Goal: Task Accomplishment & Management: Manage account settings

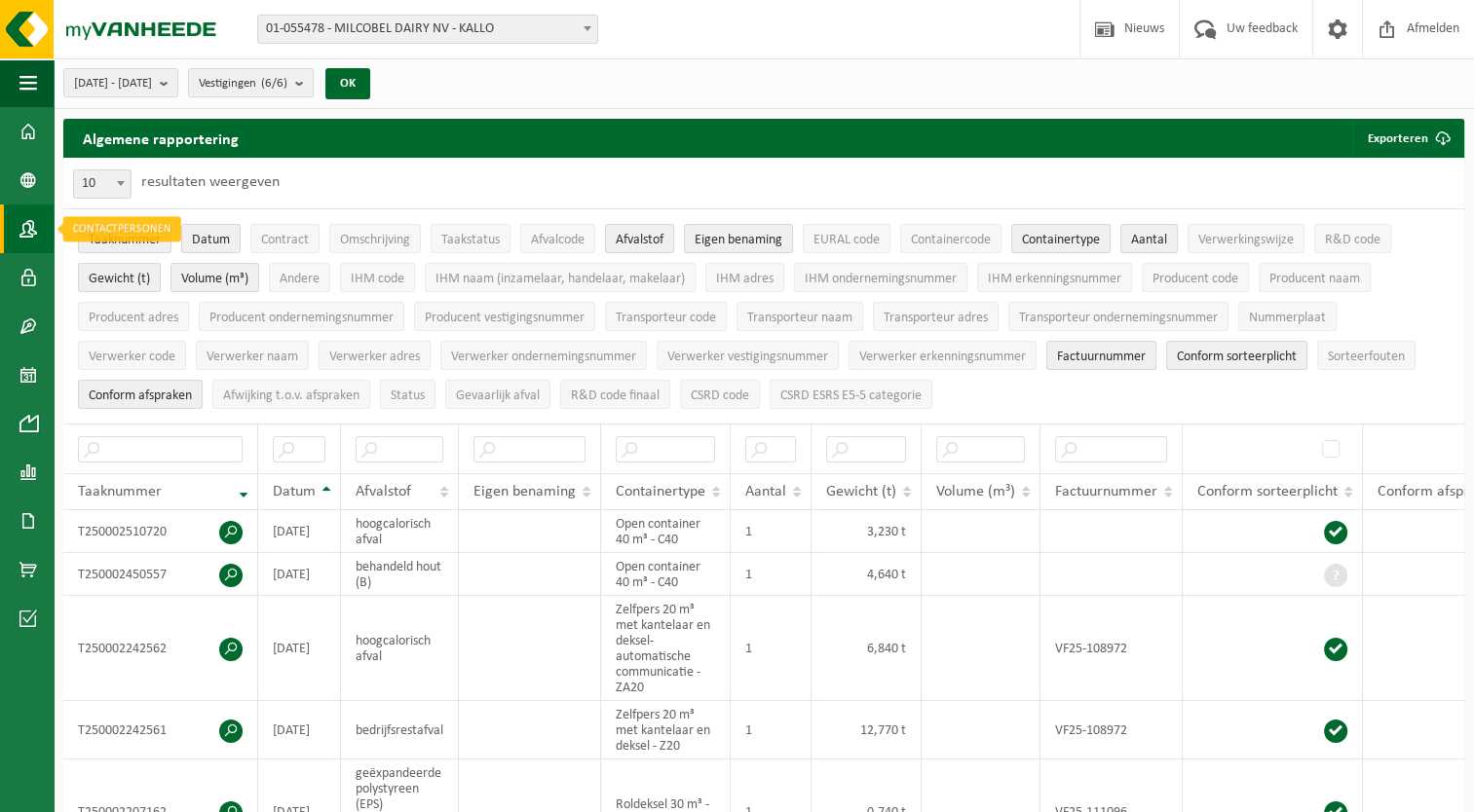
click at [39, 227] on link "Contactpersonen" at bounding box center [26, 229] width 54 height 49
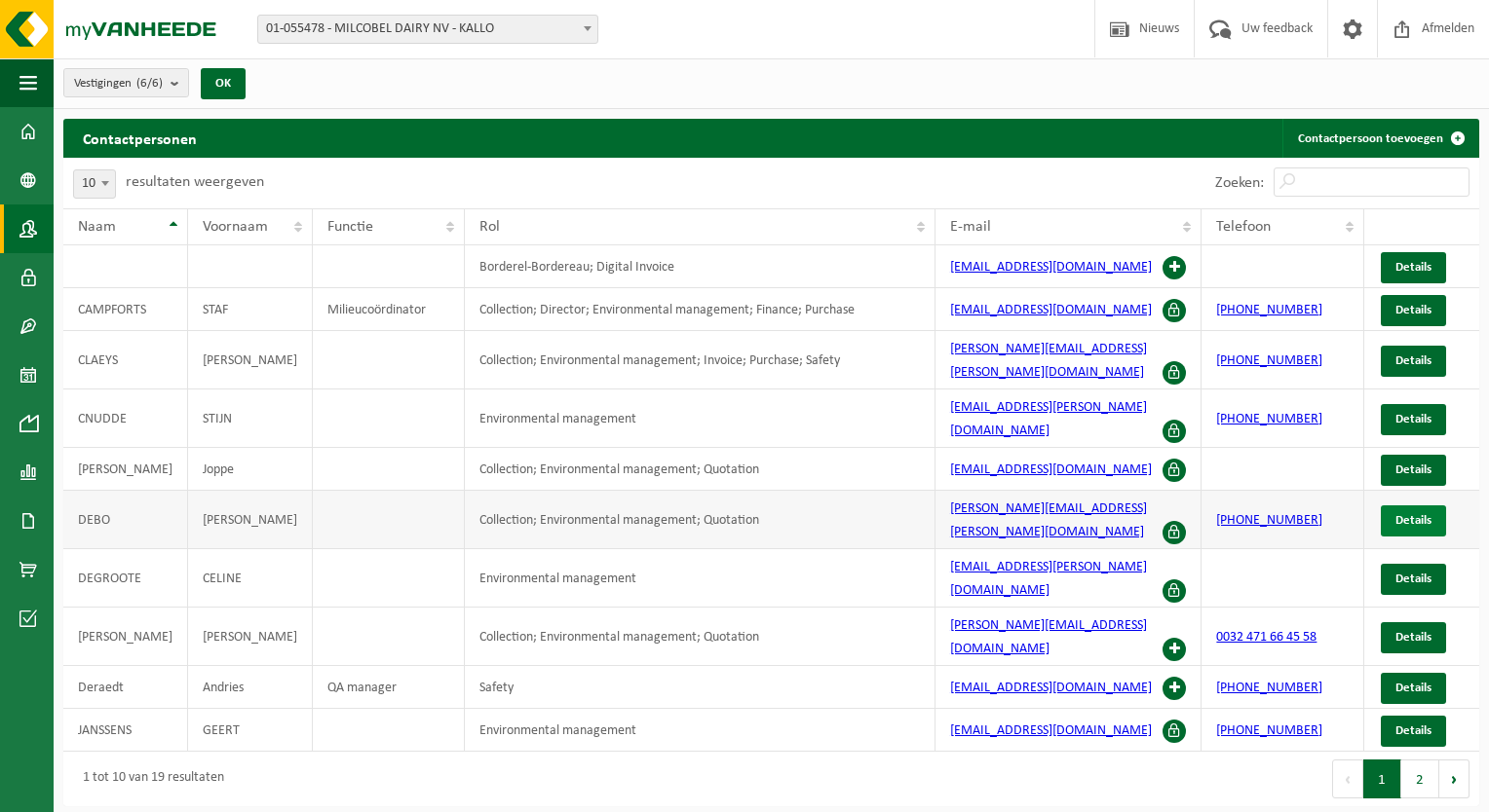
click at [1399, 514] on span "Details" at bounding box center [1413, 520] width 36 height 13
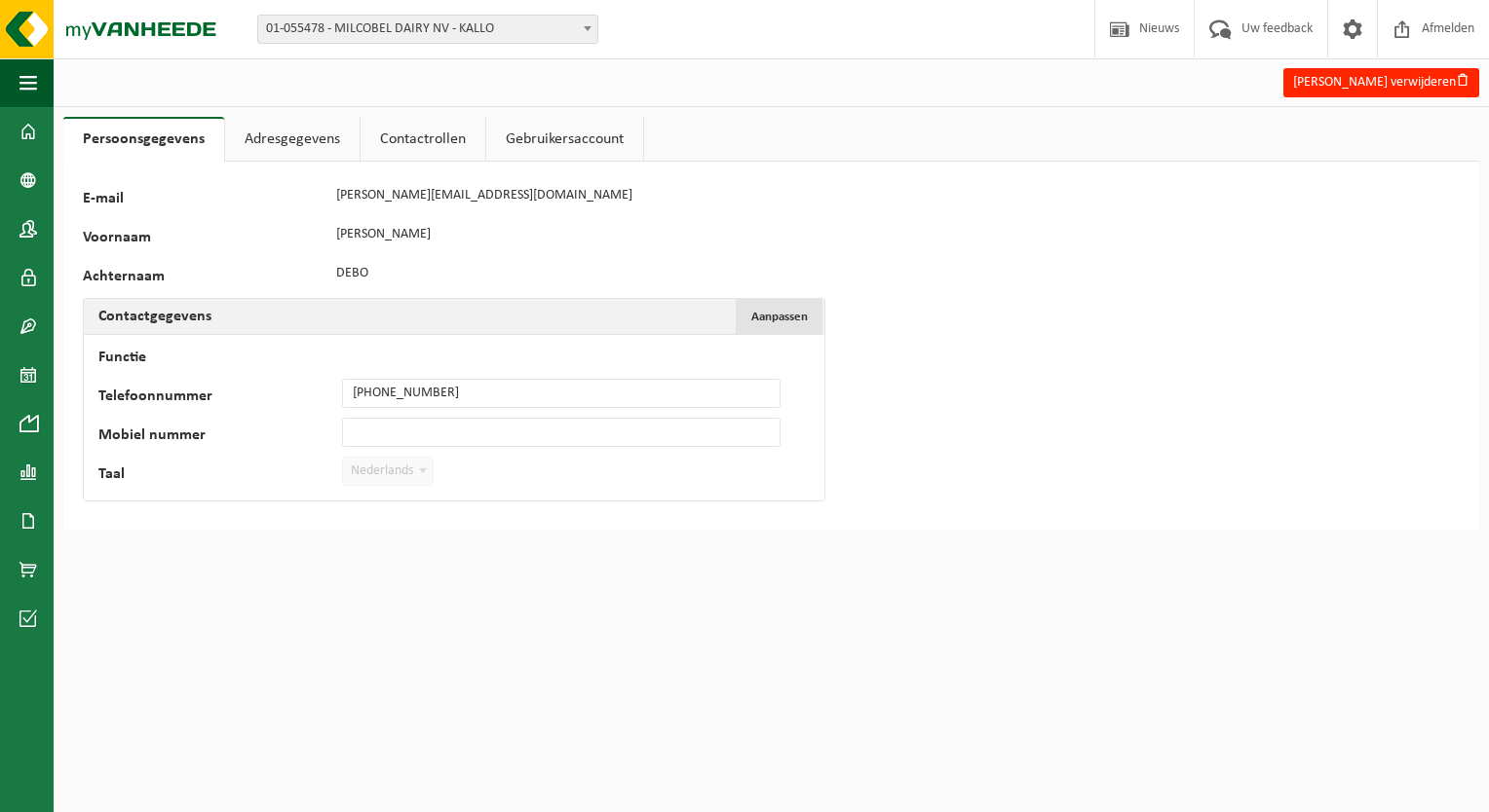
click at [783, 325] on button "Aanpassen Annuleren" at bounding box center [778, 316] width 87 height 35
click at [370, 391] on input "+0032 472 68 59 68" at bounding box center [560, 393] width 438 height 29
type input "[PHONE_NUMBER]"
click at [168, 510] on button "Bevestigen" at bounding box center [150, 511] width 101 height 31
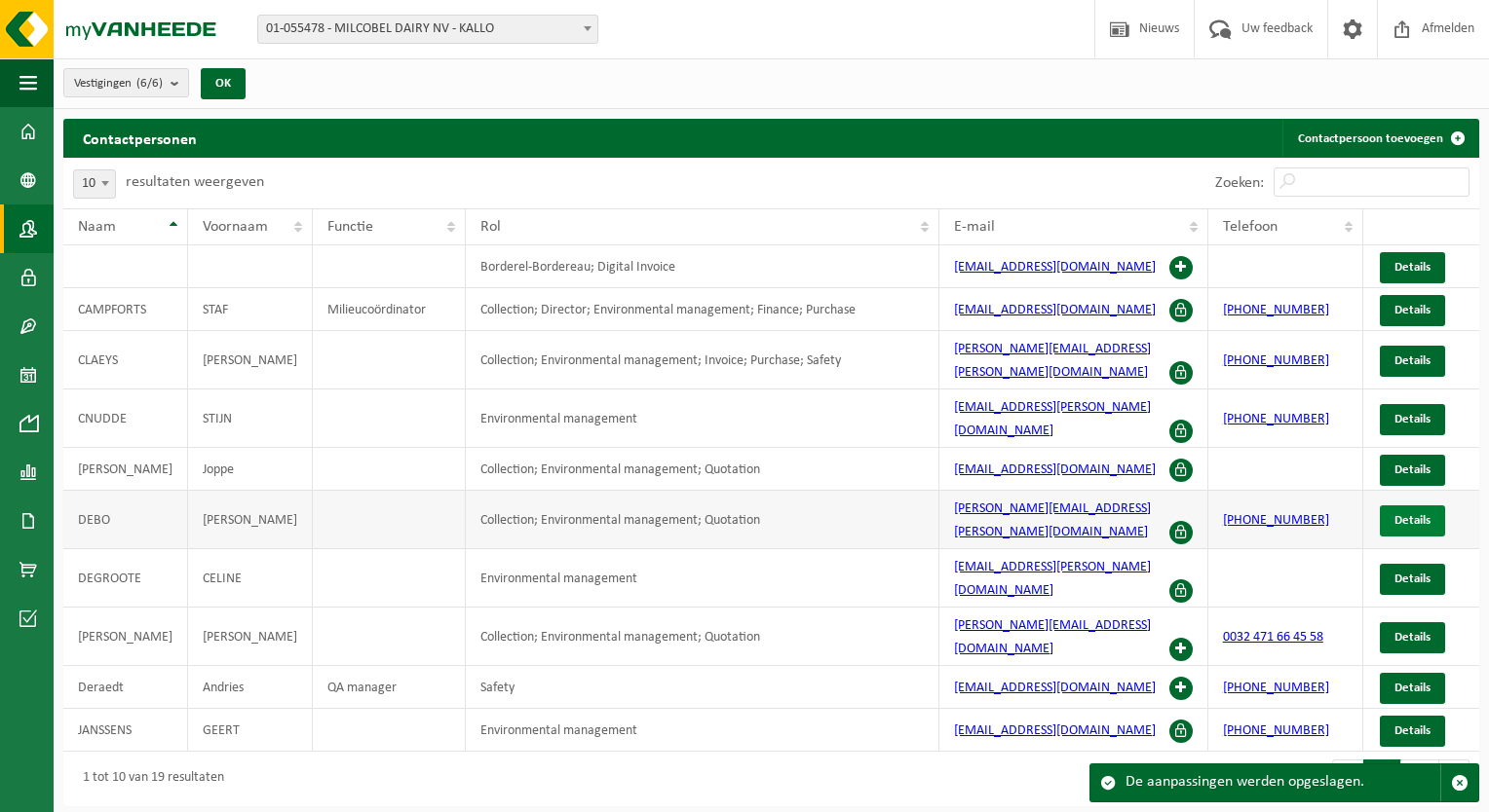
click at [1416, 514] on span "Details" at bounding box center [1412, 520] width 36 height 13
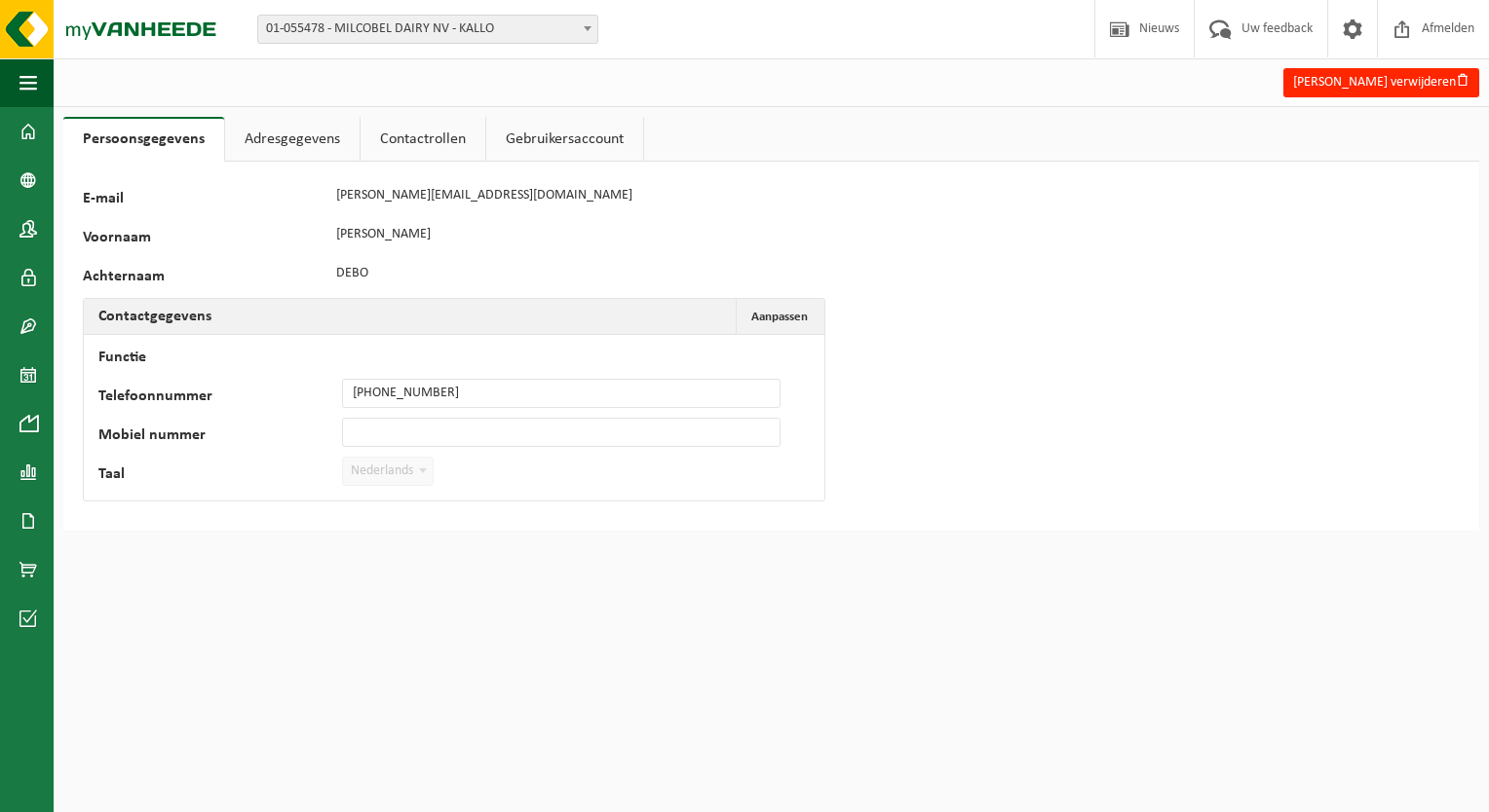
click at [312, 149] on link "Adresgegevens" at bounding box center [292, 140] width 135 height 45
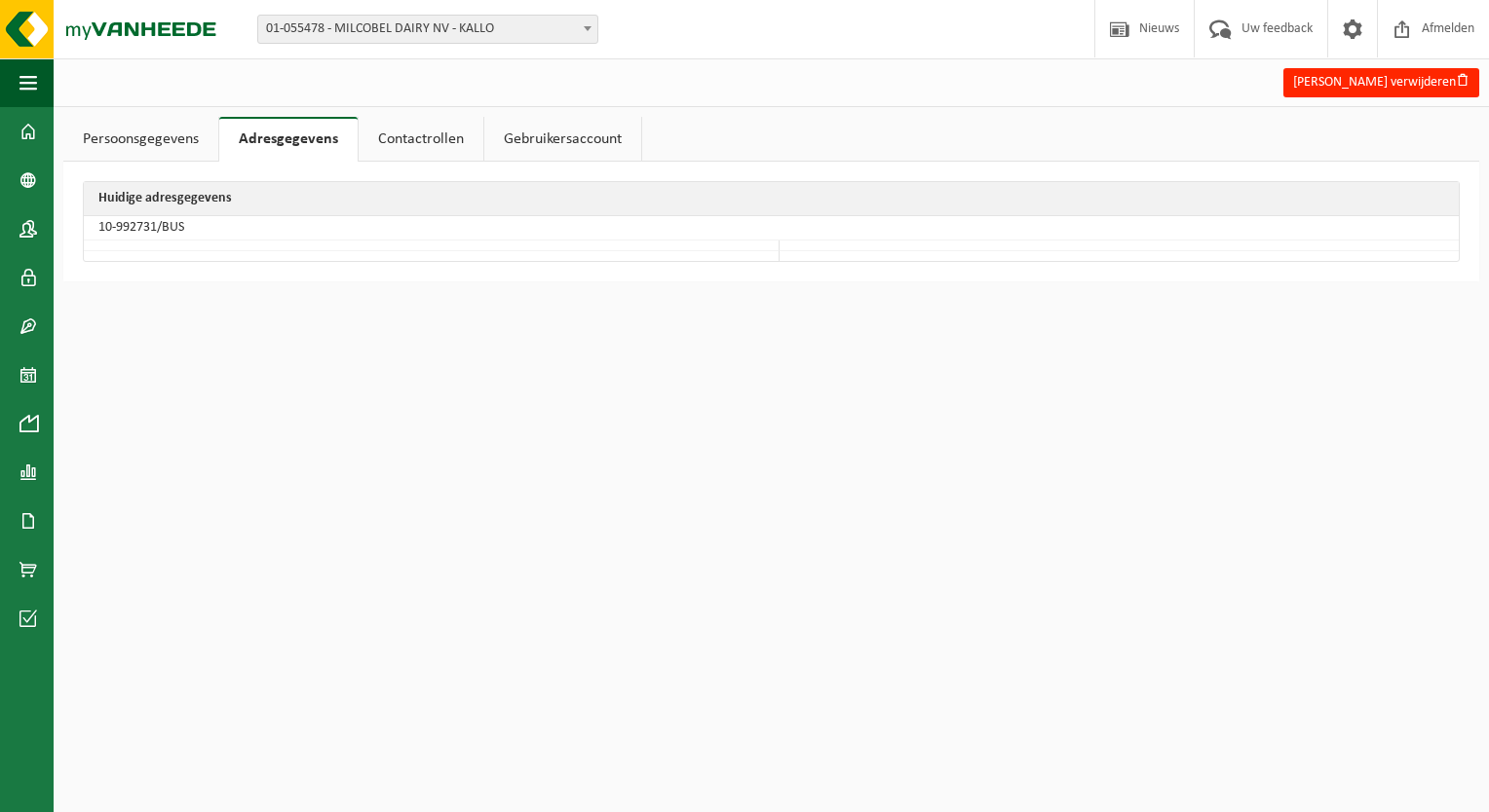
click at [170, 142] on link "Persoonsgegevens" at bounding box center [141, 140] width 155 height 45
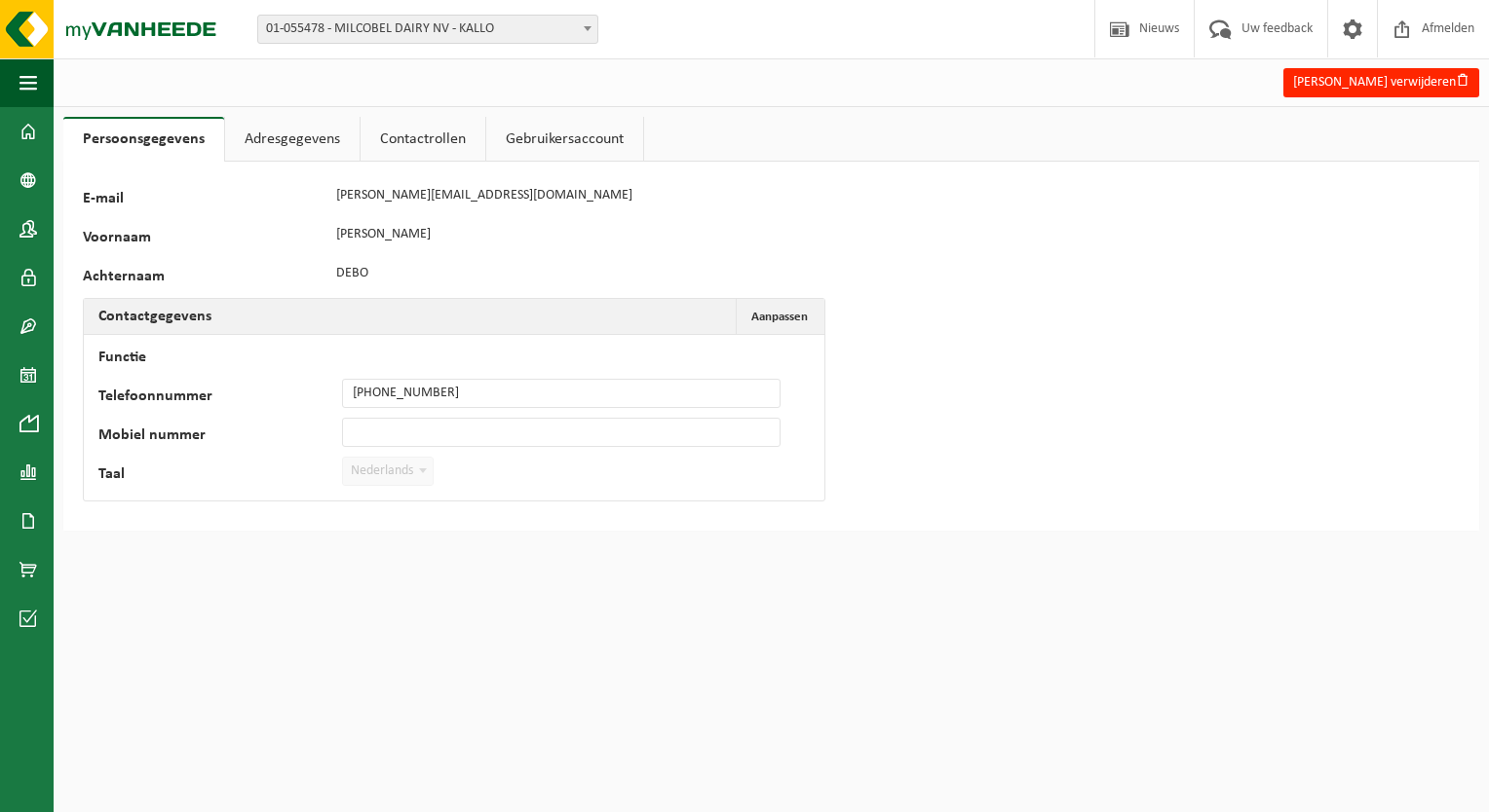
click at [438, 150] on link "Contactrollen" at bounding box center [423, 140] width 125 height 45
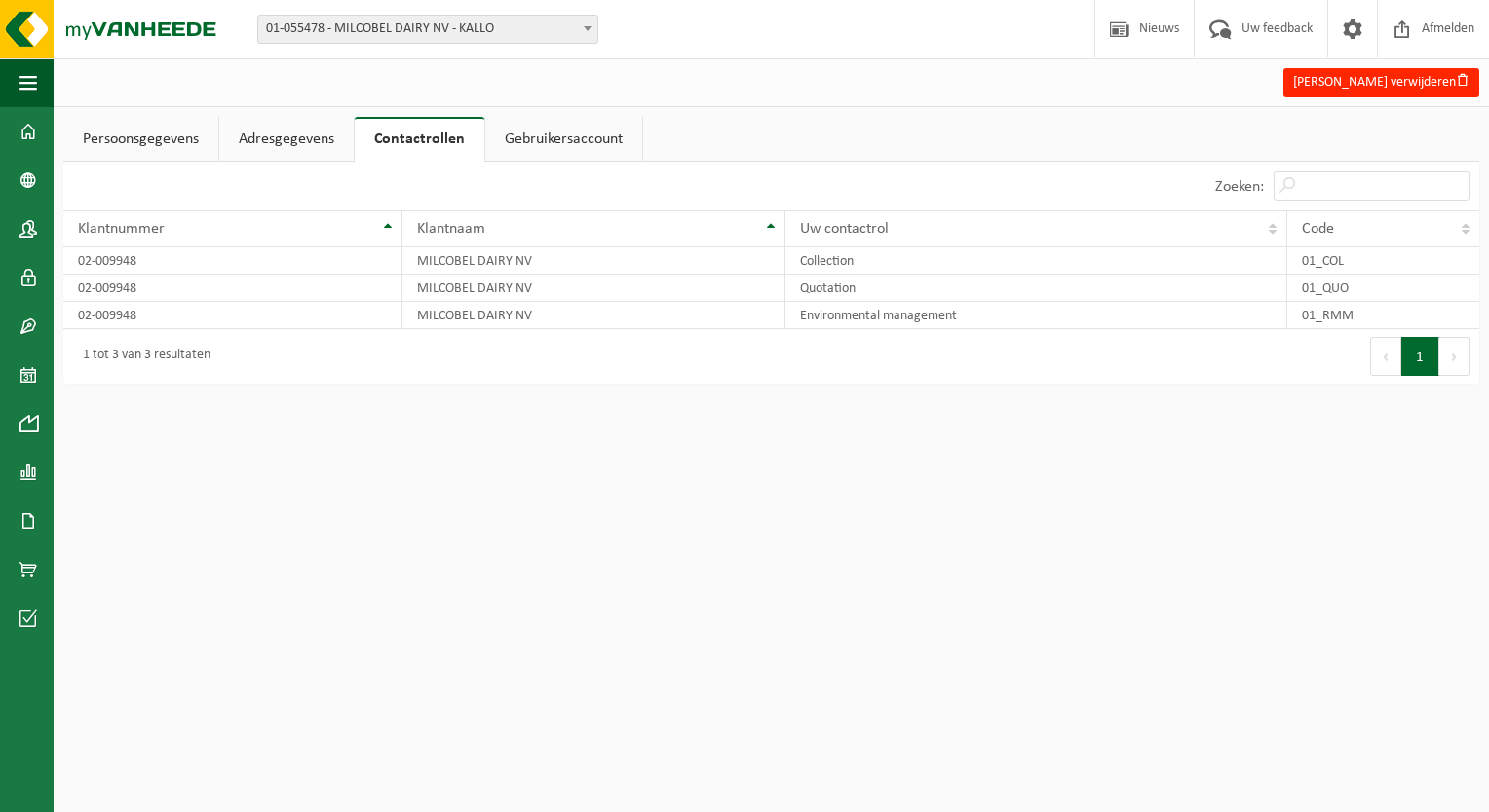
click at [535, 134] on link "Gebruikersaccount" at bounding box center [563, 140] width 157 height 45
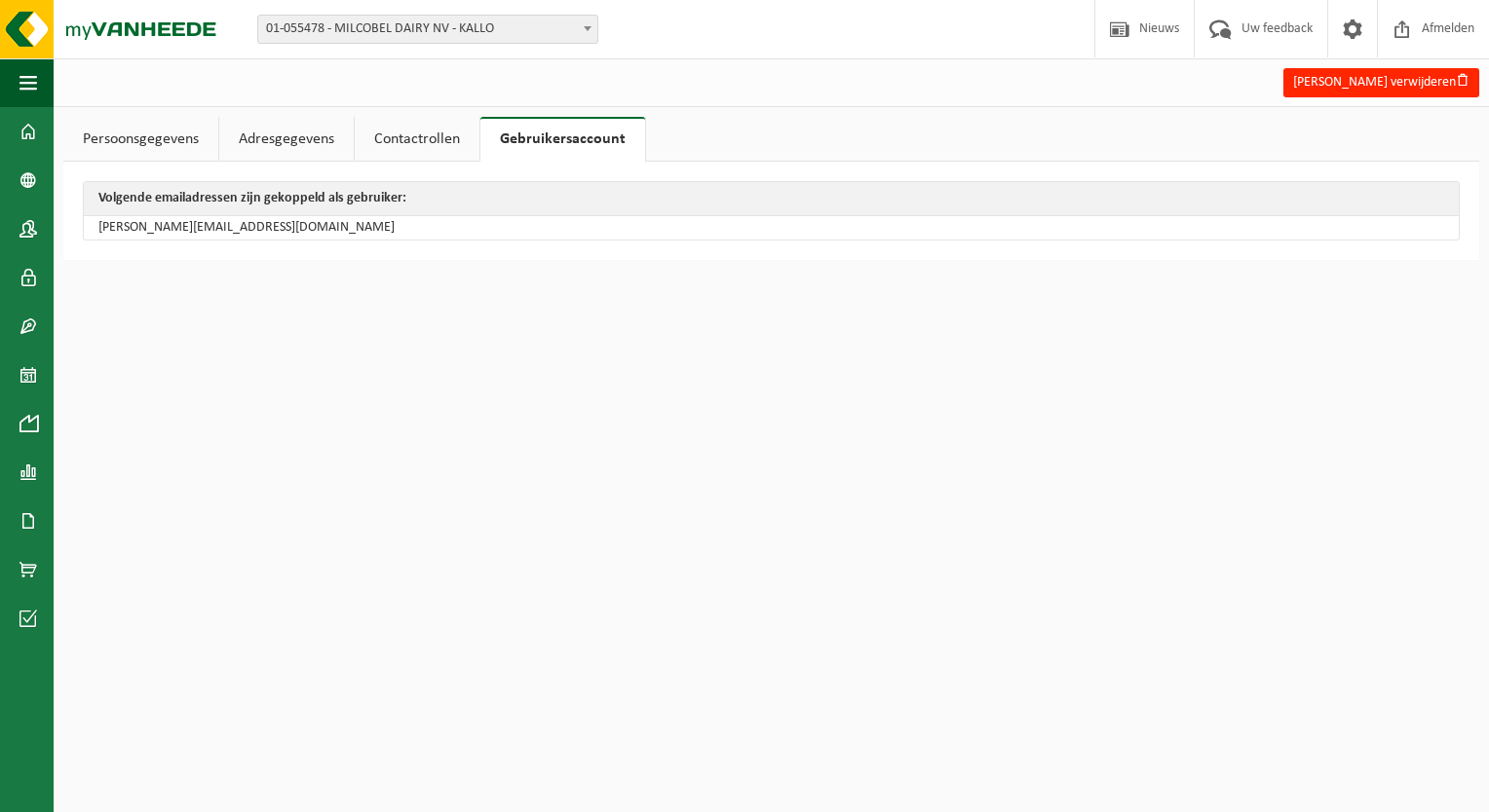
click at [403, 135] on link "Contactrollen" at bounding box center [417, 140] width 125 height 45
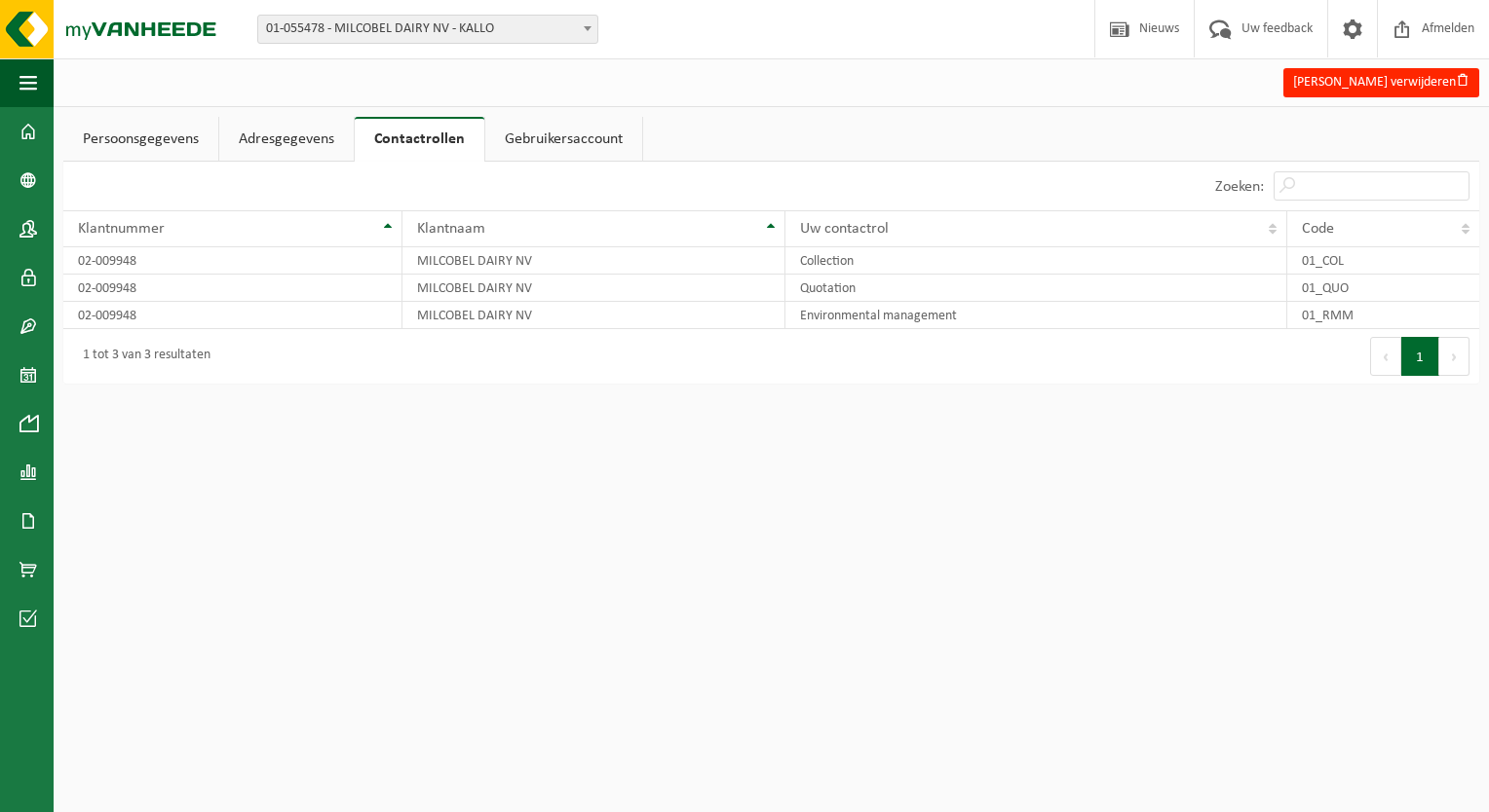
click at [253, 139] on link "Adresgegevens" at bounding box center [287, 140] width 135 height 45
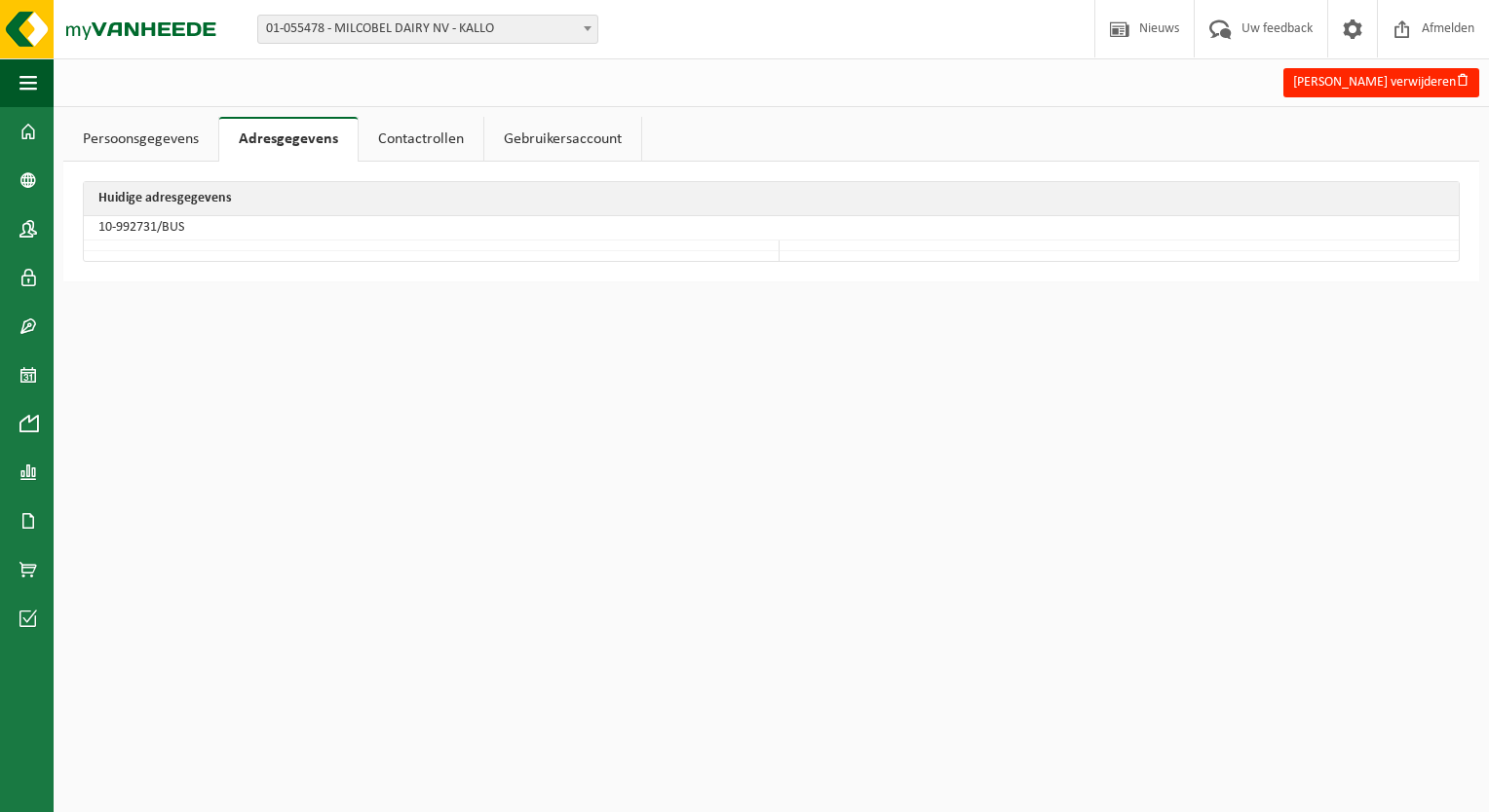
click at [172, 127] on link "Persoonsgegevens" at bounding box center [141, 140] width 155 height 45
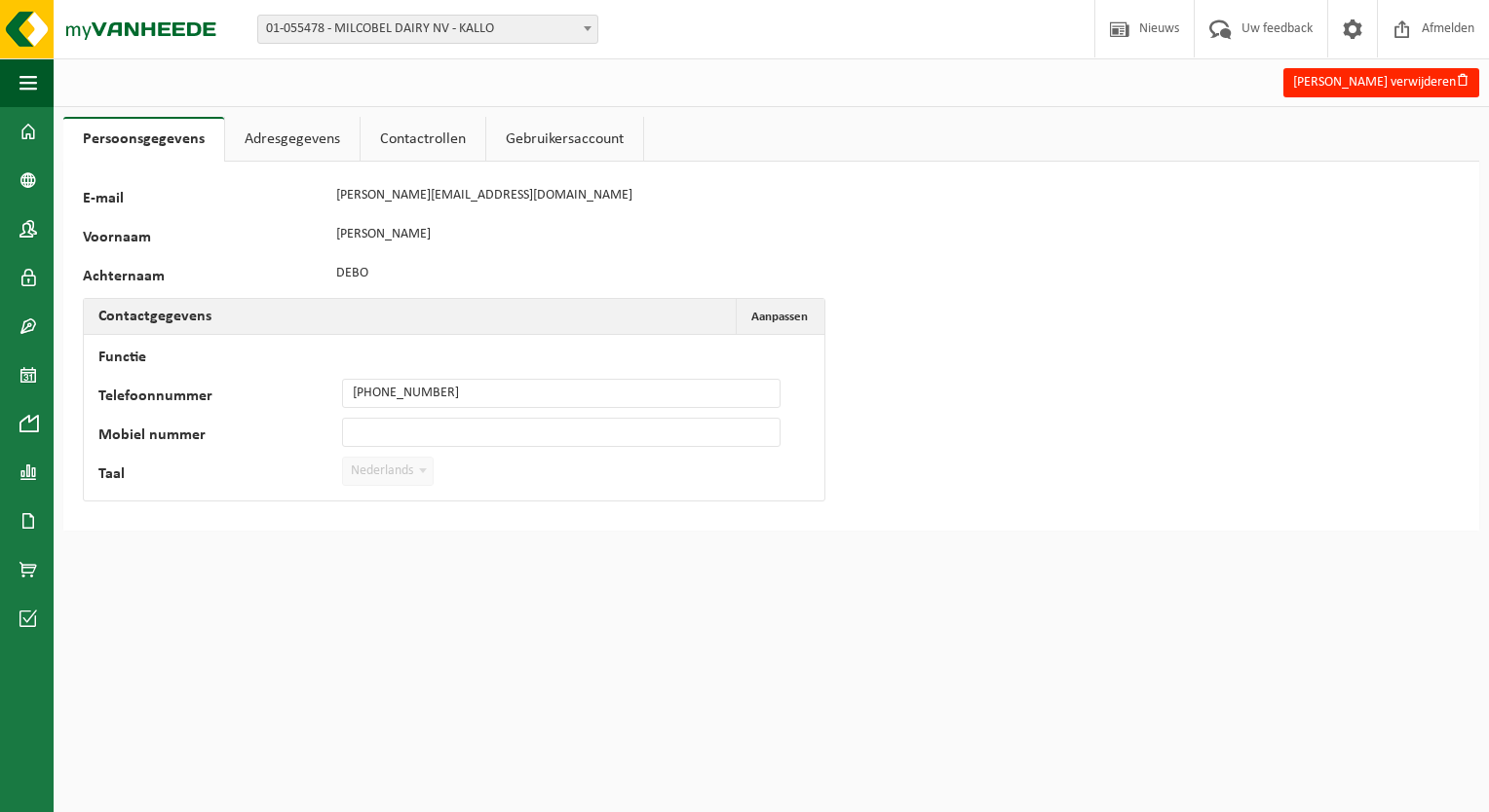
drag, startPoint x: 509, startPoint y: 411, endPoint x: 466, endPoint y: 377, distance: 54.8
click at [496, 407] on td "Functie Telefoonnummer +32 472 68 59 68 Mobiel nummer Taal Nederlands '; França…" at bounding box center [454, 418] width 740 height 166
click at [465, 378] on td "Functie Telefoonnummer +32 472 68 59 68 Mobiel nummer Taal Nederlands '; França…" at bounding box center [454, 418] width 740 height 166
drag, startPoint x: 514, startPoint y: 410, endPoint x: 487, endPoint y: 381, distance: 39.6
click at [509, 409] on td "Functie Telefoonnummer +32 472 68 59 68 Mobiel nummer Taal Nederlands '; França…" at bounding box center [454, 418] width 740 height 166
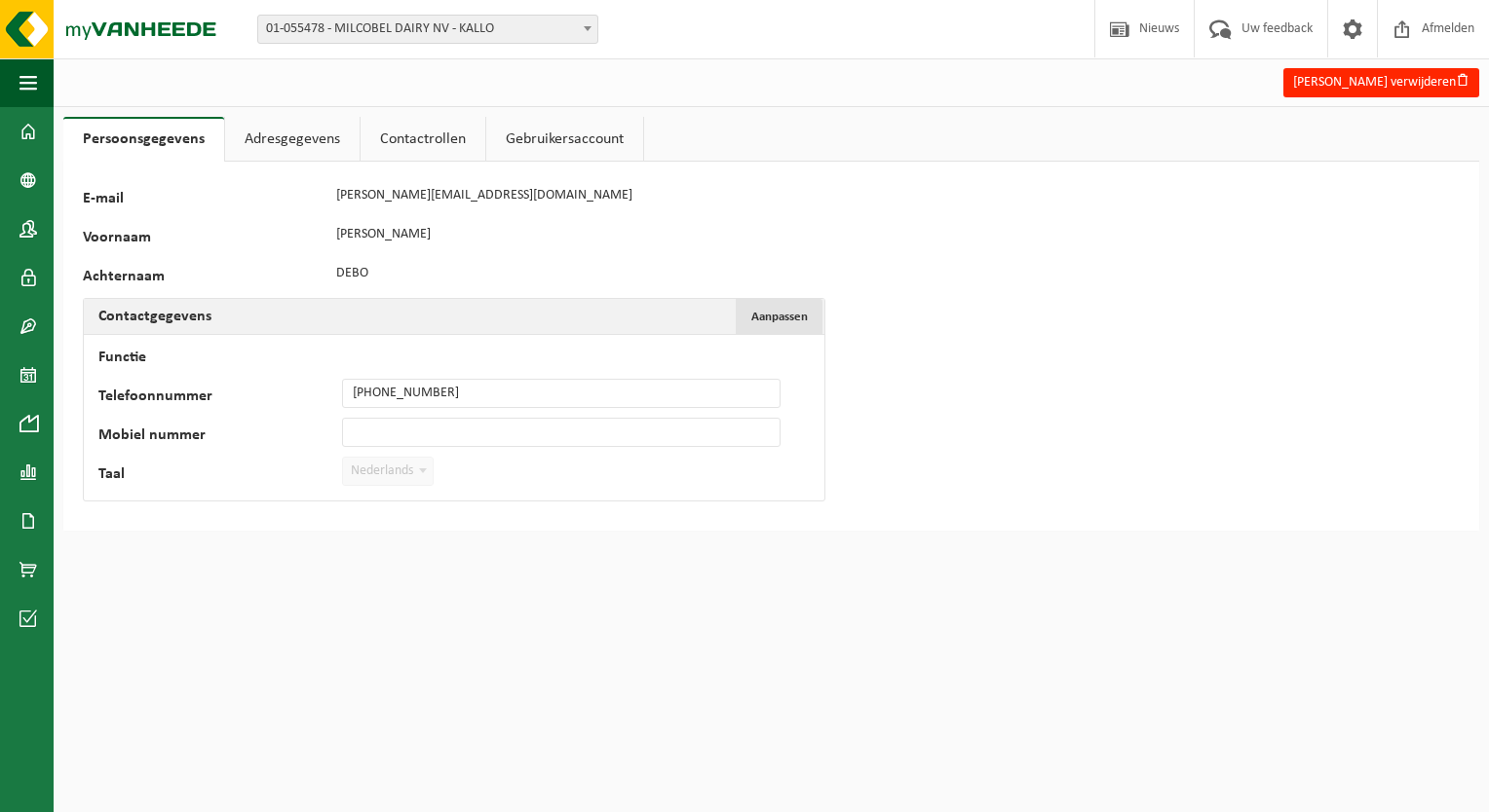
drag, startPoint x: 488, startPoint y: 393, endPoint x: 779, endPoint y: 321, distance: 299.8
click at [779, 321] on span "Aanpassen" at bounding box center [779, 316] width 57 height 13
click at [533, 389] on input "+32 472 68 59 68" at bounding box center [560, 393] width 438 height 29
click at [534, 387] on input "+32 472 68 59 68" at bounding box center [560, 393] width 438 height 29
click at [512, 397] on input "68+32 472 68 59" at bounding box center [560, 393] width 438 height 29
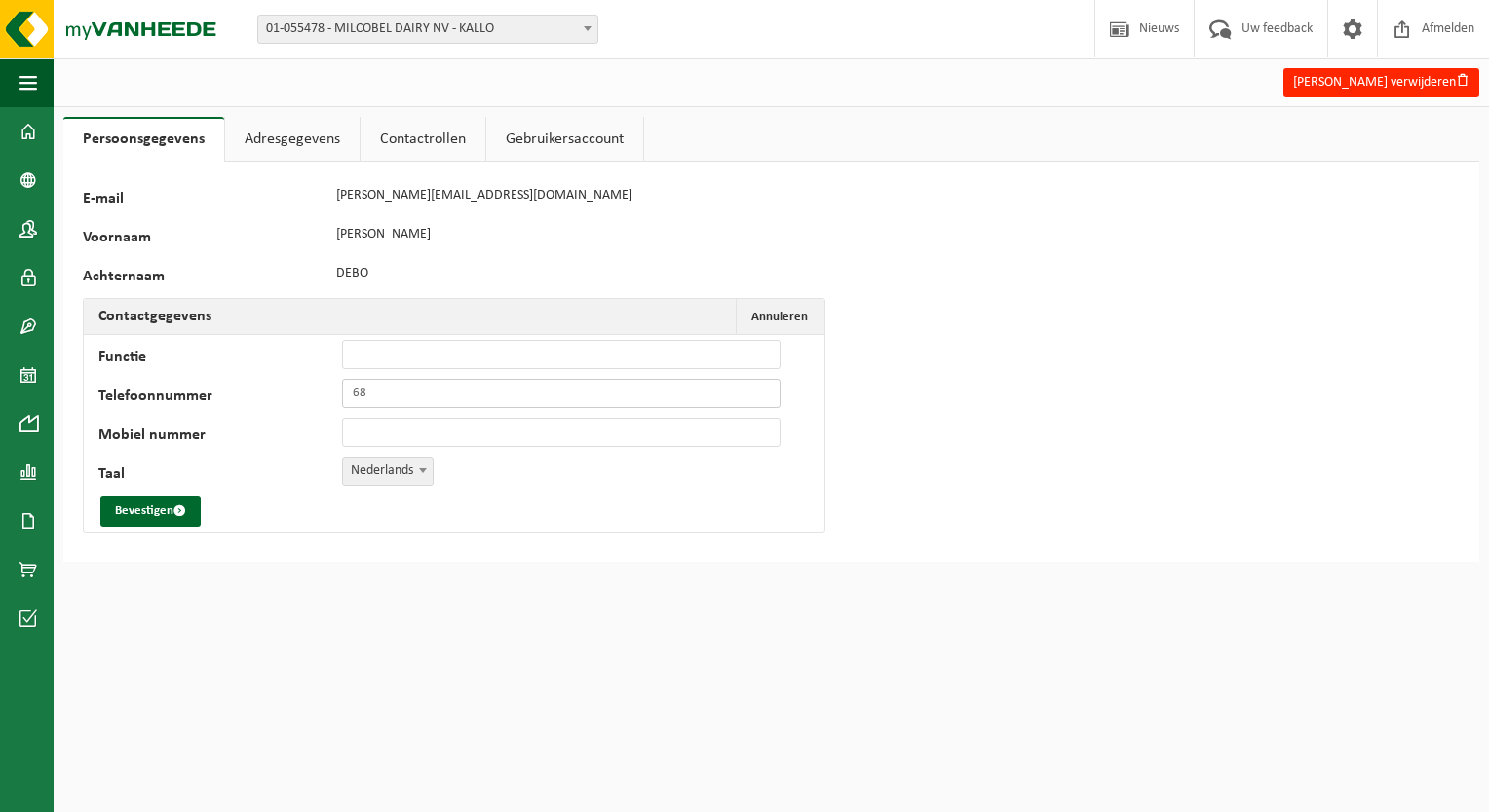
type input "6"
type input "[PHONE_NUMBER]"
click at [152, 500] on button "Bevestigen" at bounding box center [150, 511] width 101 height 31
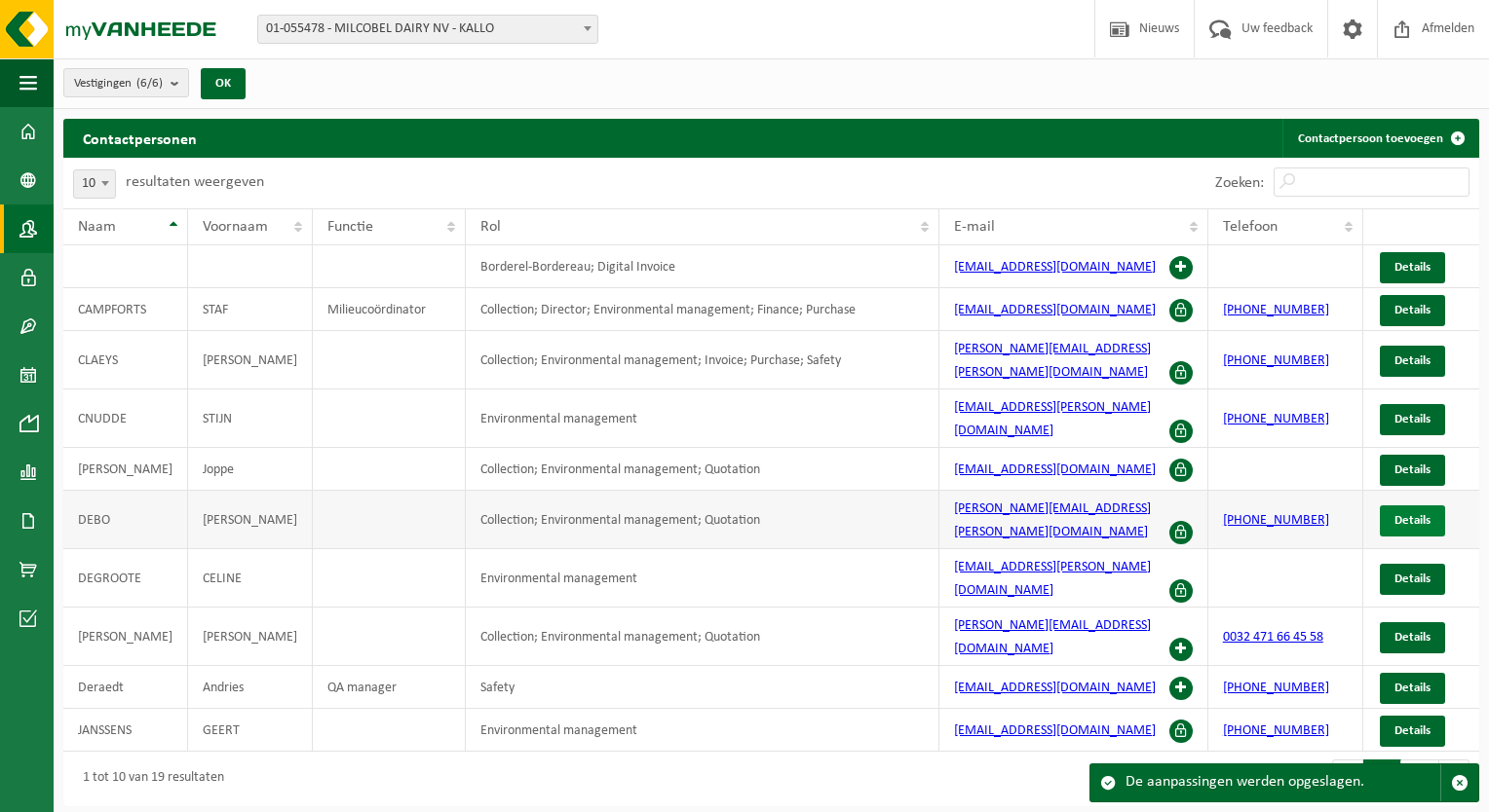
click at [1400, 514] on span "Details" at bounding box center [1412, 520] width 36 height 13
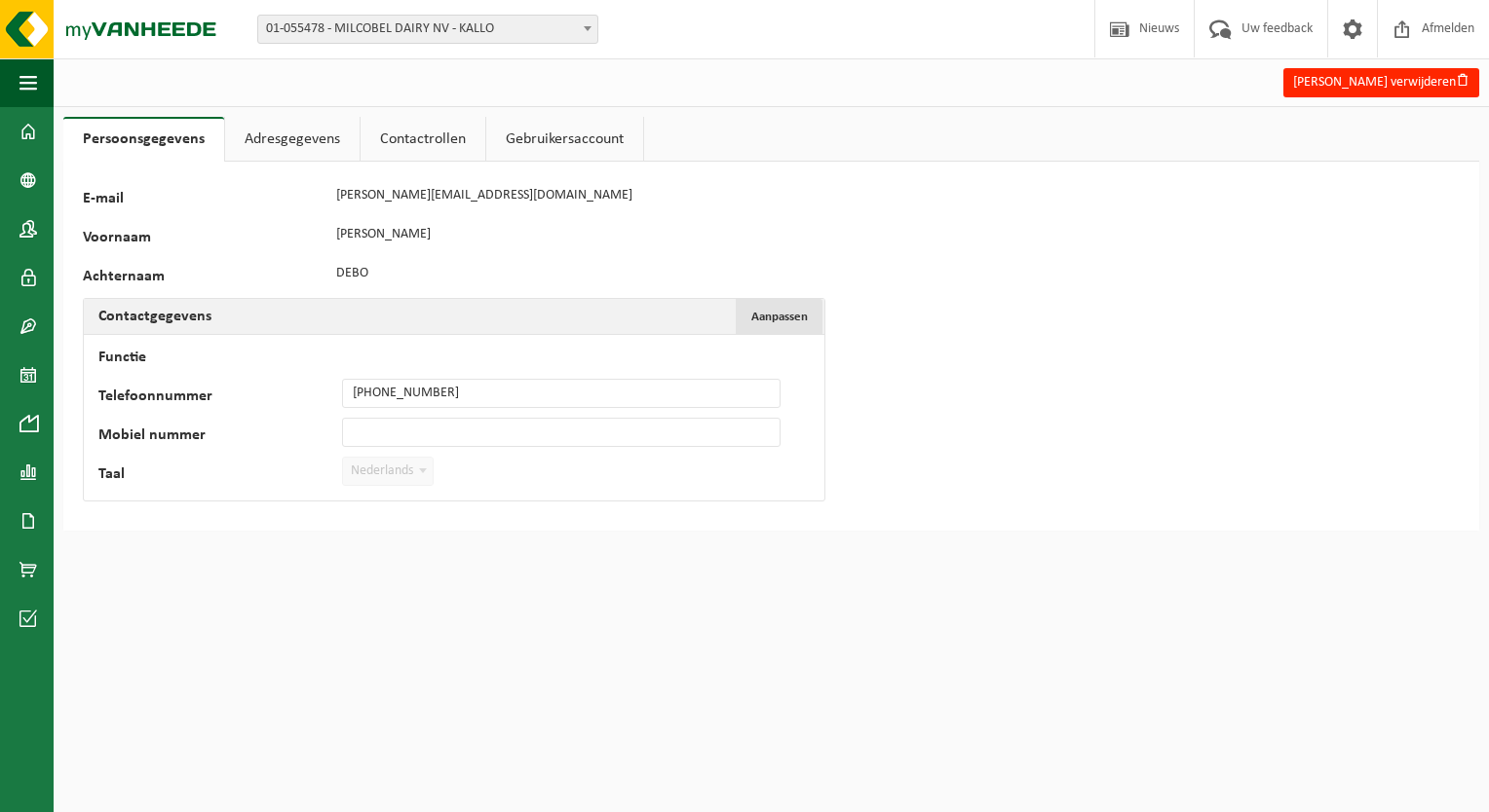
click at [791, 320] on span "Aanpassen" at bounding box center [779, 316] width 57 height 13
click at [306, 155] on link "Adresgegevens" at bounding box center [292, 140] width 135 height 45
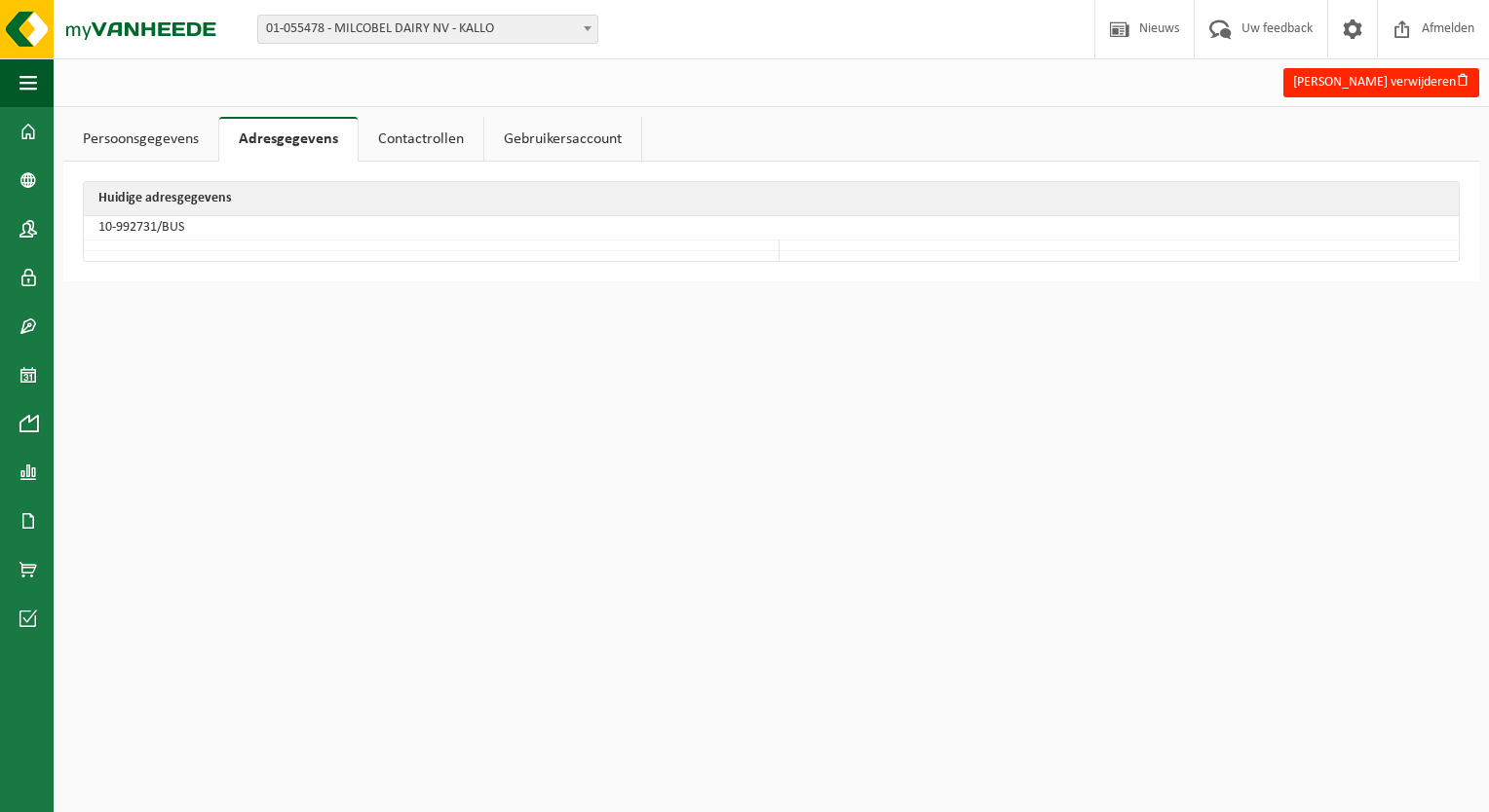
click at [378, 139] on link "Contactrollen" at bounding box center [421, 140] width 125 height 45
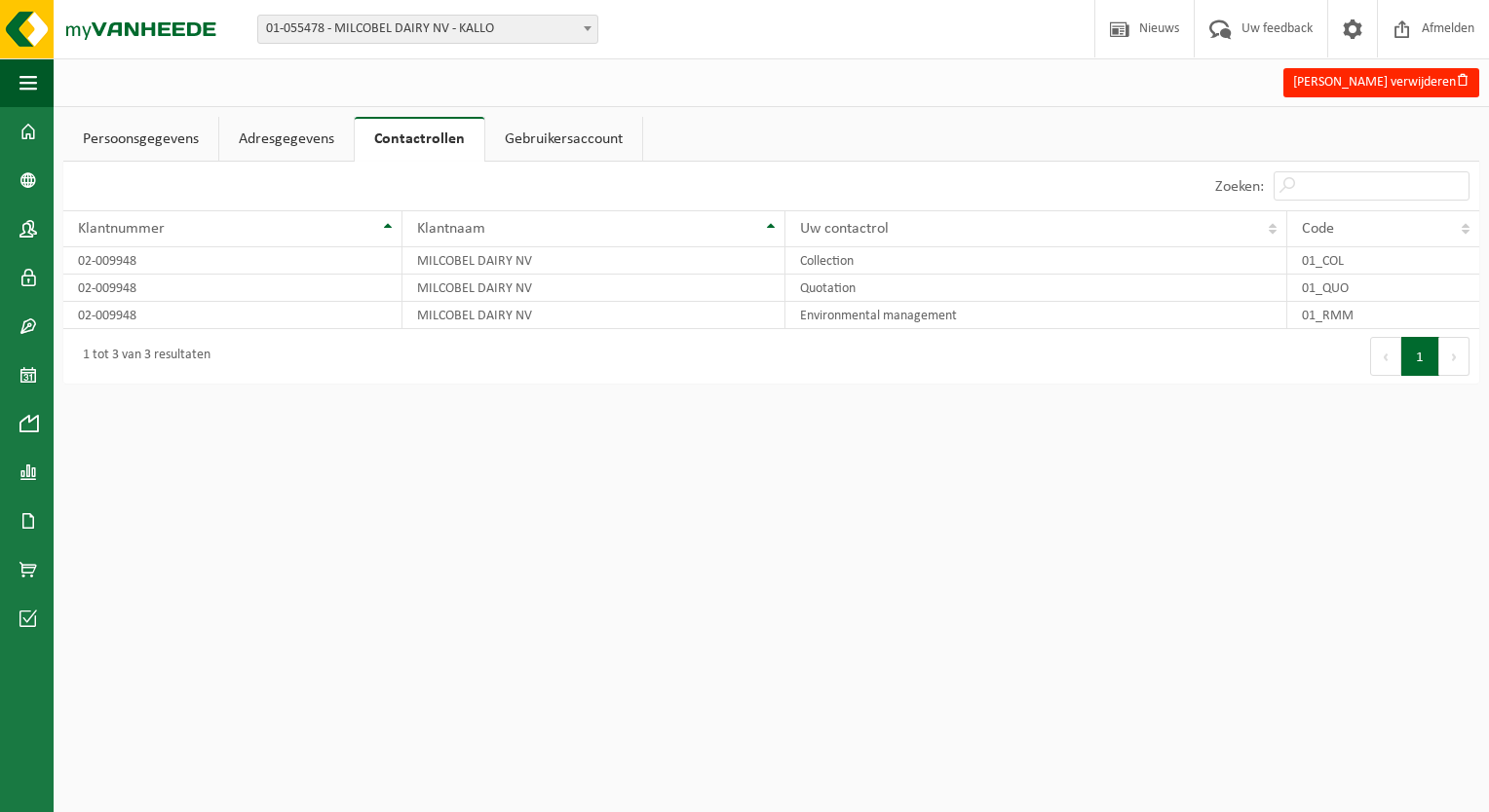
click at [544, 128] on link "Gebruikersaccount" at bounding box center [563, 140] width 157 height 45
